Goal: Check status: Check status

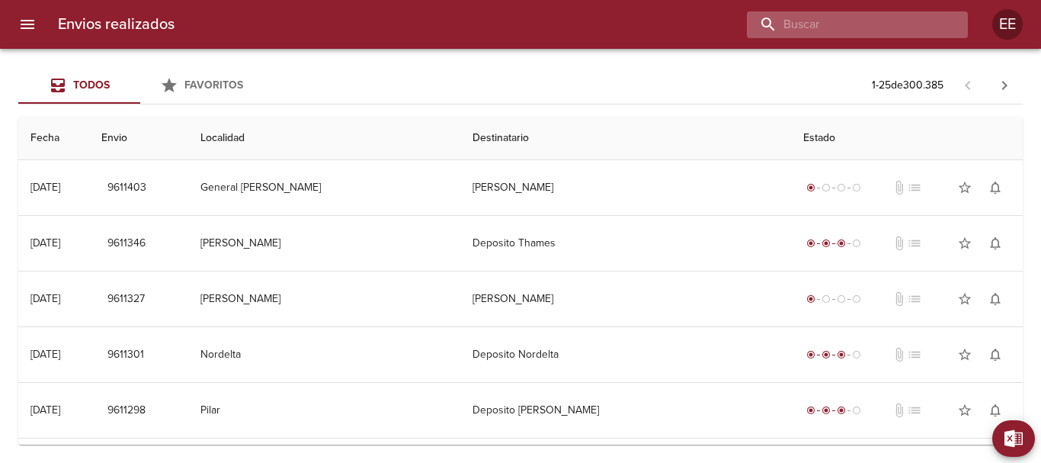
click at [861, 24] on input "buscar" at bounding box center [844, 24] width 195 height 27
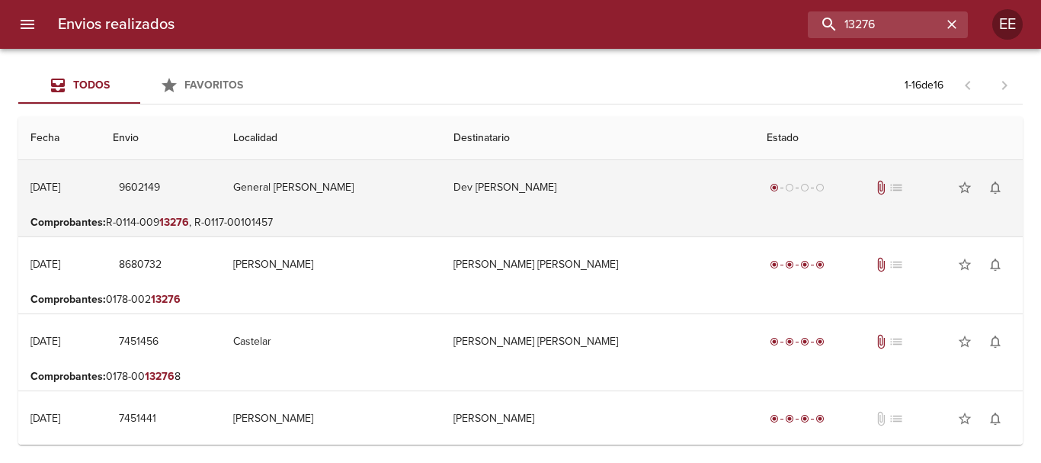
click at [440, 169] on td "General [PERSON_NAME]" at bounding box center [331, 187] width 221 height 55
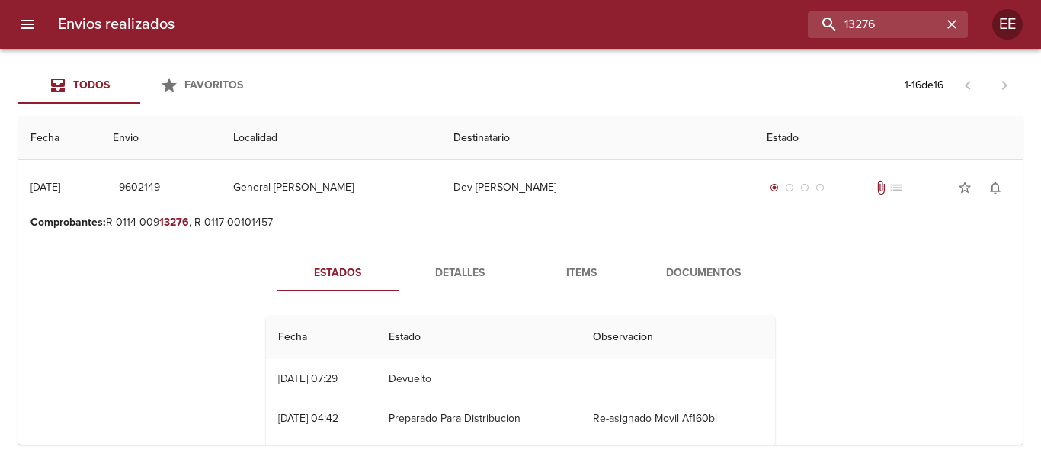
drag, startPoint x: 694, startPoint y: 267, endPoint x: 711, endPoint y: 274, distance: 17.8
click at [693, 268] on span "Documentos" at bounding box center [704, 273] width 104 height 19
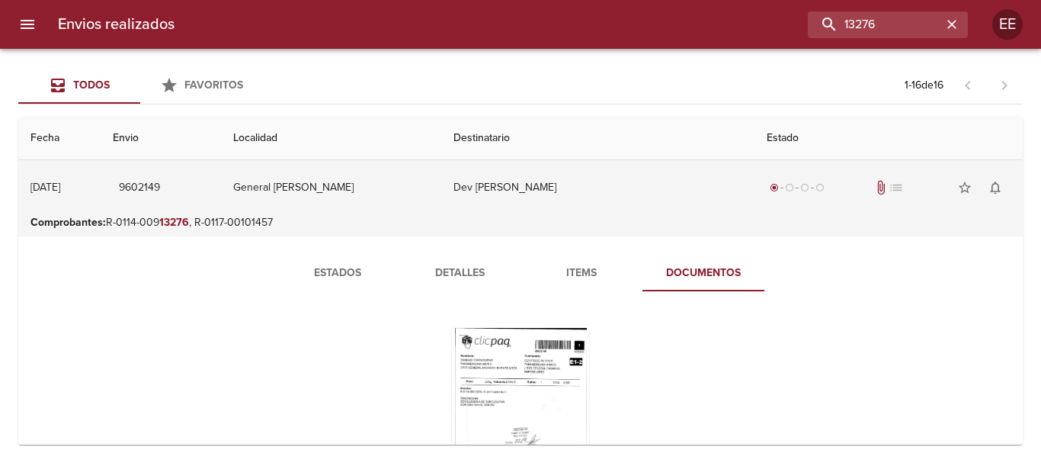
click at [536, 183] on td "Dev [PERSON_NAME]" at bounding box center [597, 187] width 313 height 55
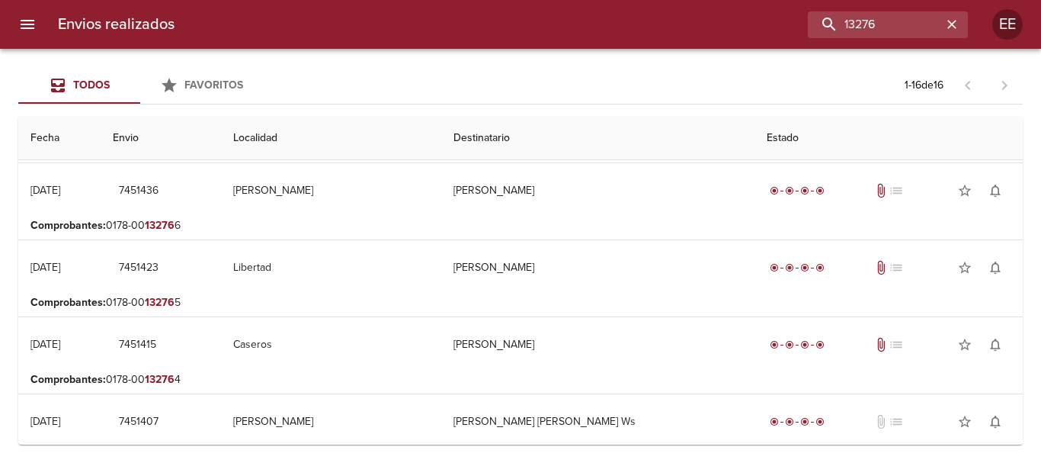
scroll to position [381, 0]
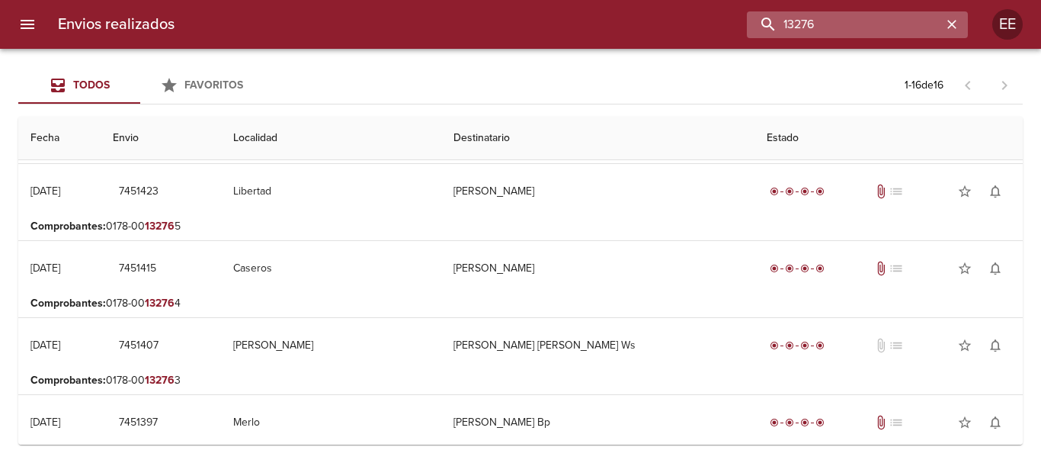
click at [910, 28] on input "13276" at bounding box center [844, 24] width 195 height 27
click at [786, 18] on input "13276" at bounding box center [844, 24] width 195 height 27
type input "913276"
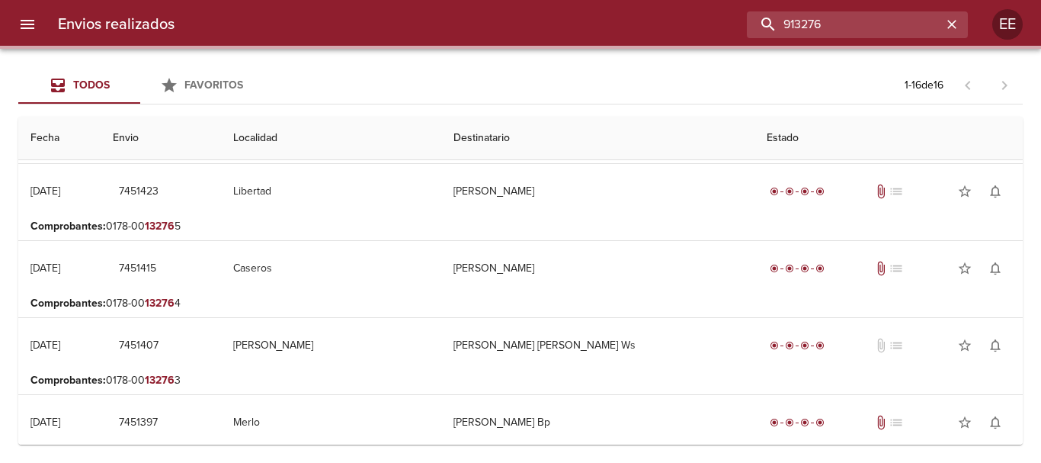
scroll to position [0, 0]
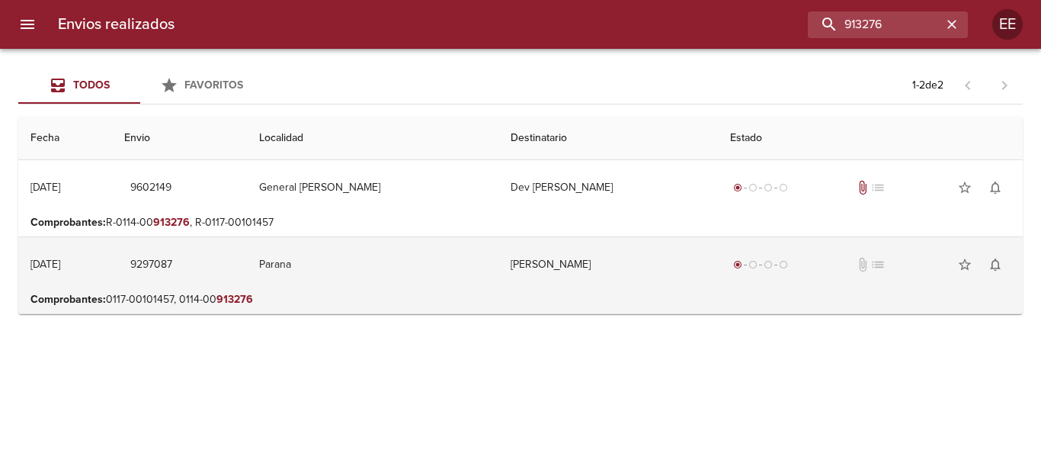
click at [687, 264] on td "[PERSON_NAME]" at bounding box center [607, 264] width 219 height 55
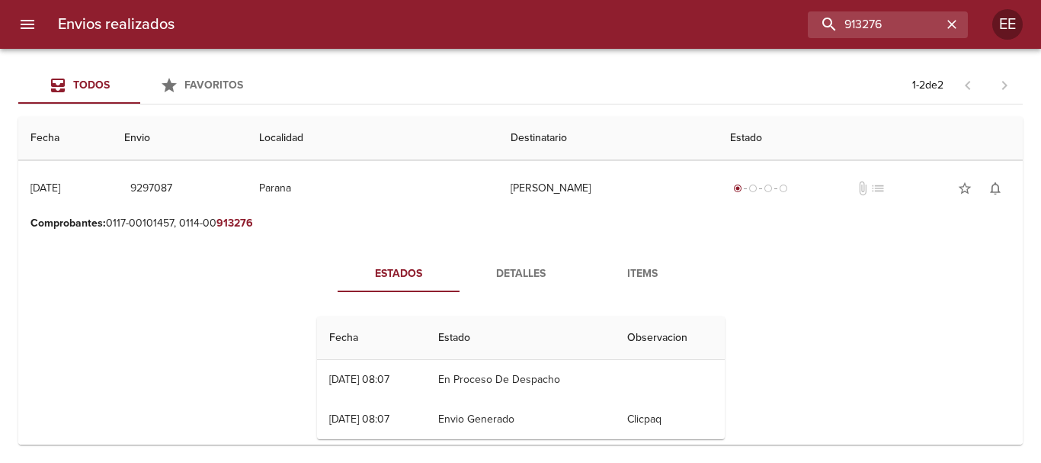
drag, startPoint x: 551, startPoint y: 282, endPoint x: 638, endPoint y: 287, distance: 87.0
click at [552, 282] on span "Detalles" at bounding box center [521, 273] width 104 height 19
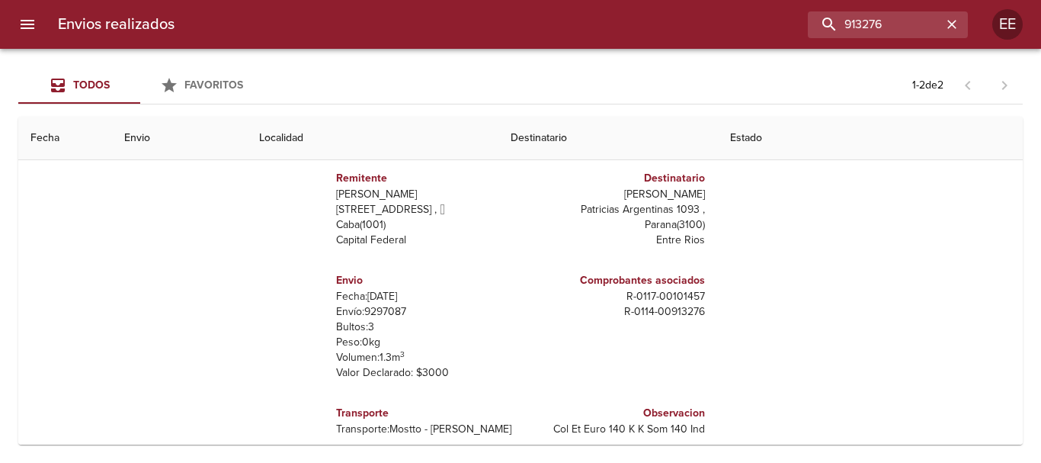
scroll to position [258, 0]
